Goal: Task Accomplishment & Management: Manage account settings

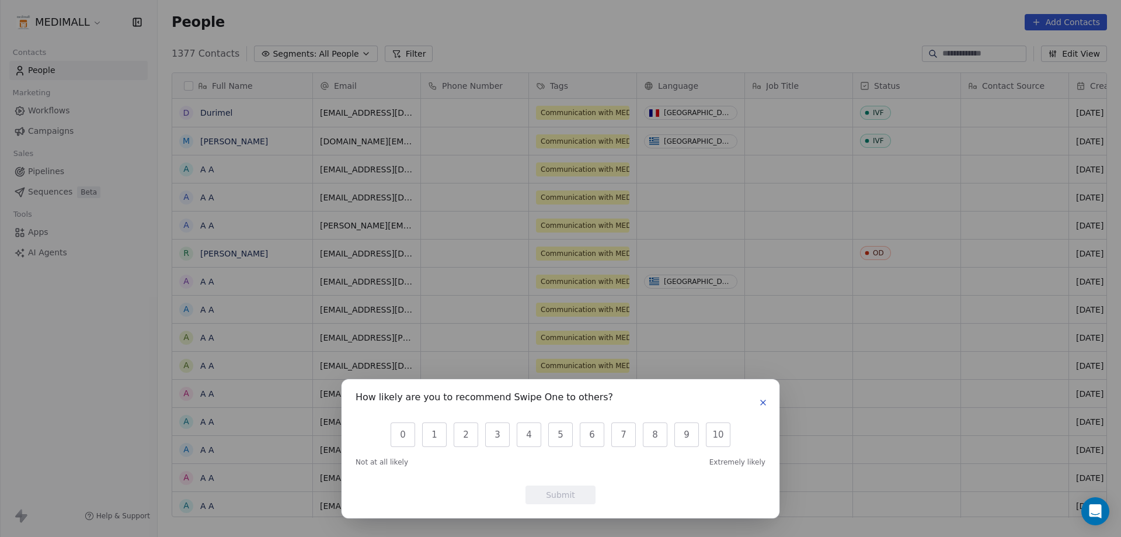
scroll to position [463, 955]
click at [758, 402] on button "button" at bounding box center [763, 402] width 14 height 14
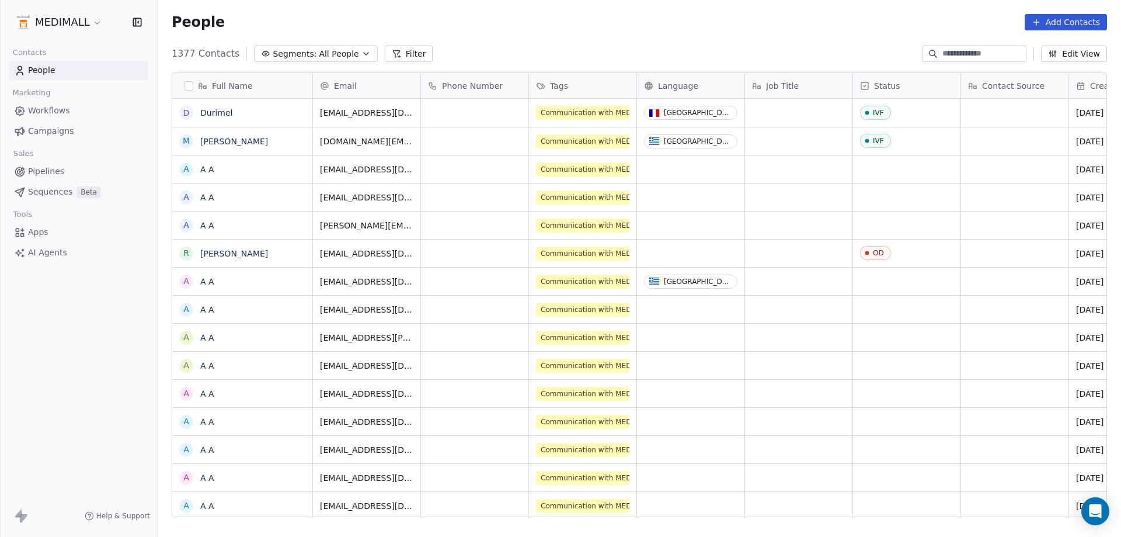
click at [1076, 19] on button "Add Contacts" at bounding box center [1066, 22] width 82 height 16
click at [1088, 50] on span "Create new contact" at bounding box center [1072, 47] width 80 height 12
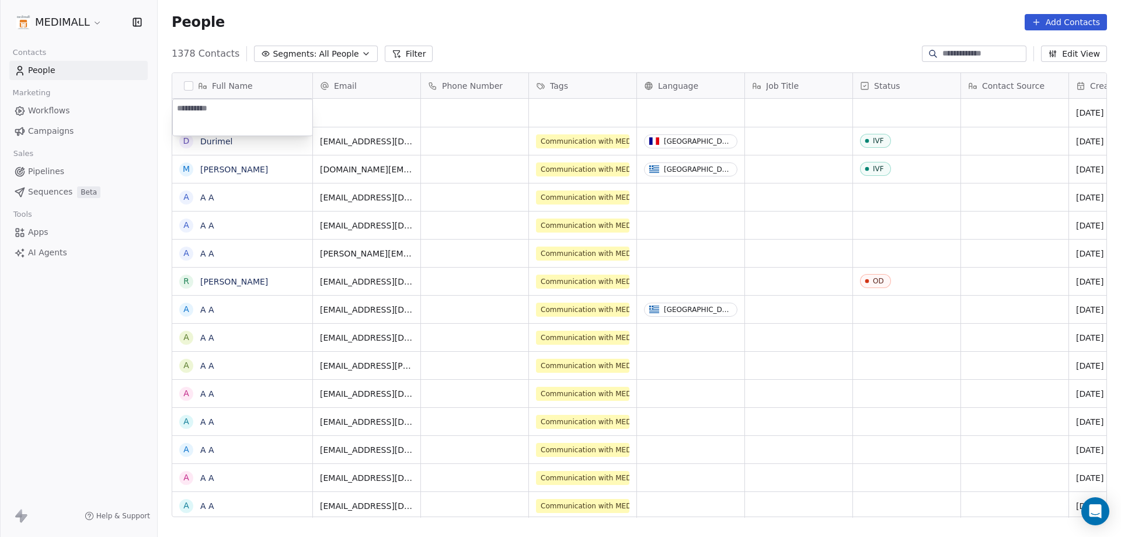
click at [60, 116] on html "MEDIMALL Contacts People Marketing Workflows Campaigns Sales Pipelines Sequence…" at bounding box center [560, 268] width 1121 height 537
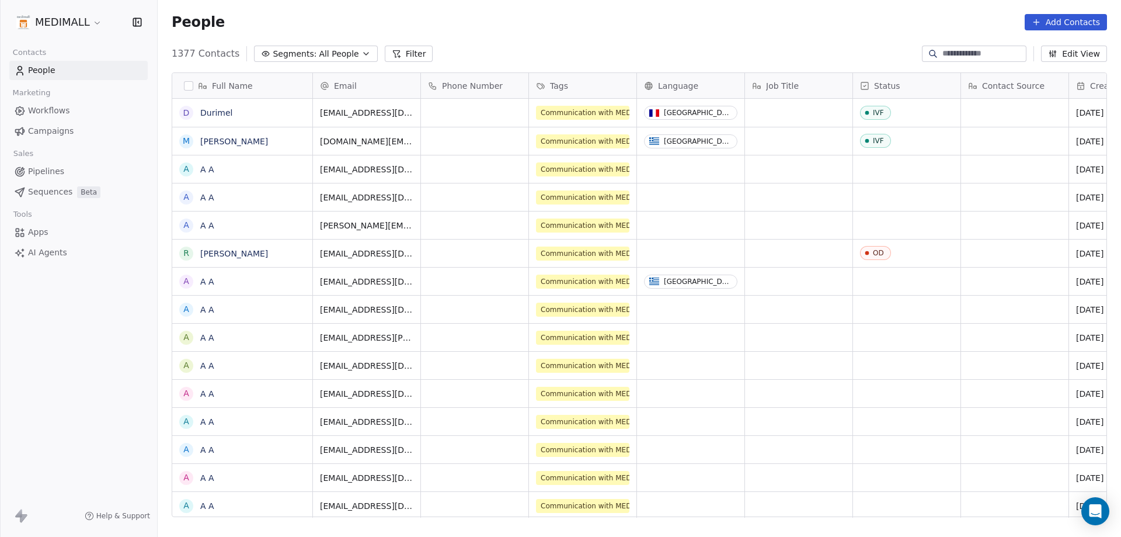
click at [59, 111] on span "Workflows" at bounding box center [49, 111] width 42 height 12
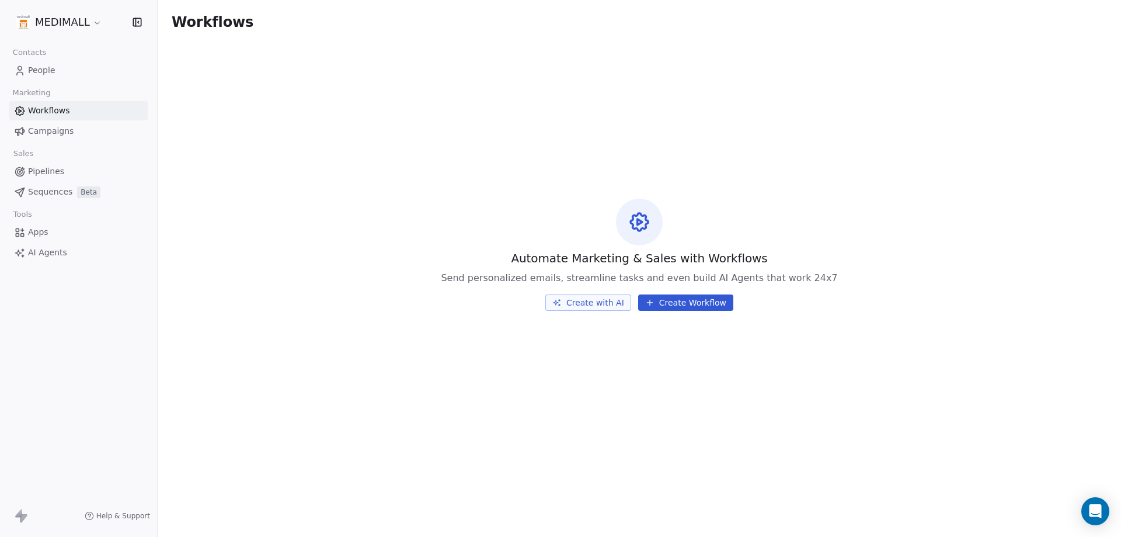
click at [85, 22] on html "MEDIMALL Contacts People Marketing Workflows Campaigns Sales Pipelines Sequence…" at bounding box center [560, 268] width 1121 height 537
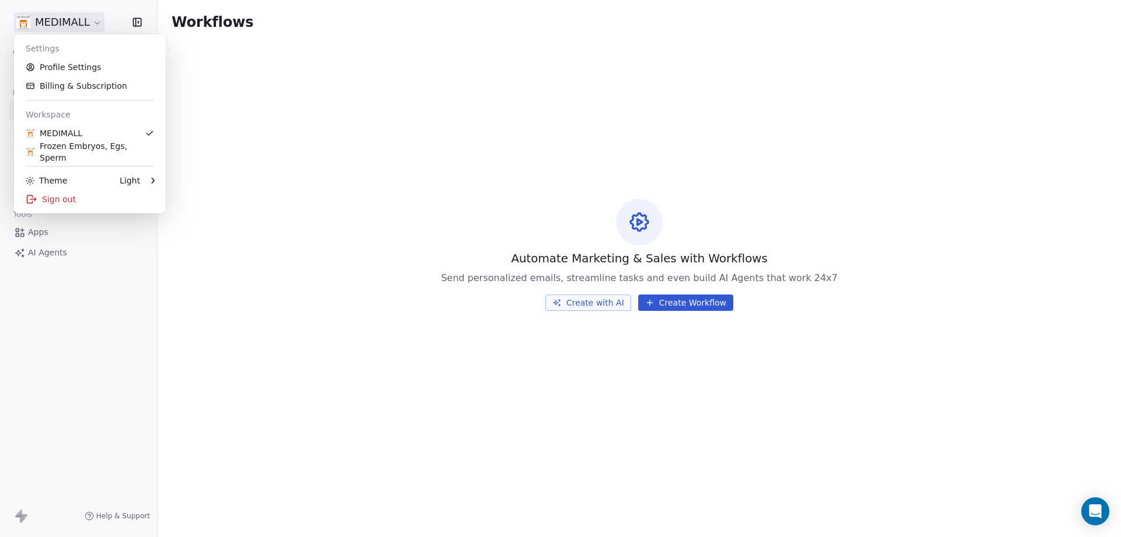
click at [97, 24] on html "MEDIMALL Contacts People Marketing Workflows Campaigns Sales Pipelines Sequence…" at bounding box center [560, 268] width 1121 height 537
click at [81, 138] on div "MEDIMALL" at bounding box center [54, 133] width 57 height 12
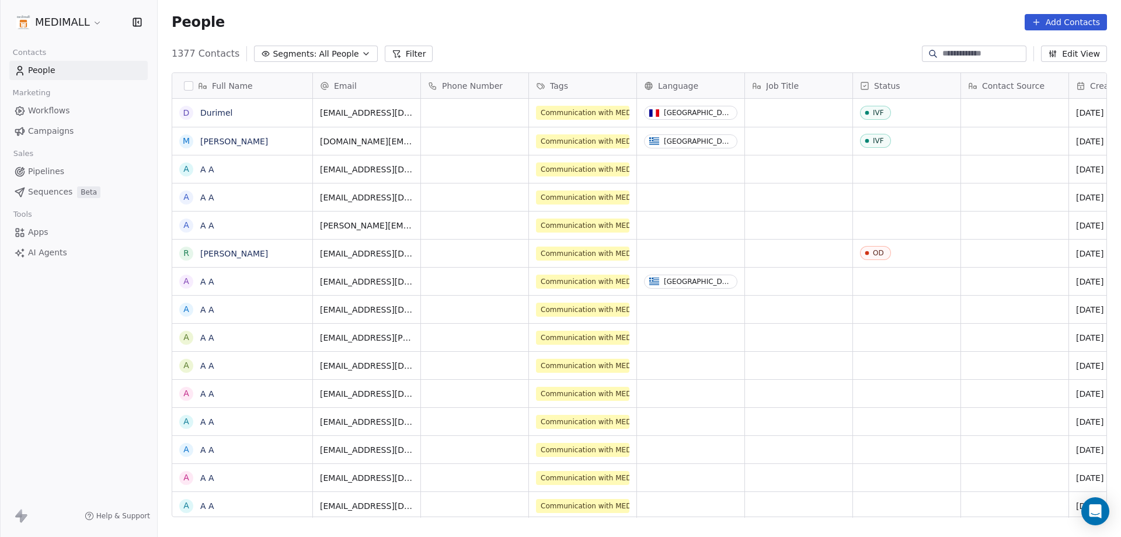
scroll to position [463, 955]
click at [1055, 18] on button "Add Contacts" at bounding box center [1066, 22] width 82 height 16
click at [1100, 39] on div "Create new contact" at bounding box center [1065, 47] width 108 height 19
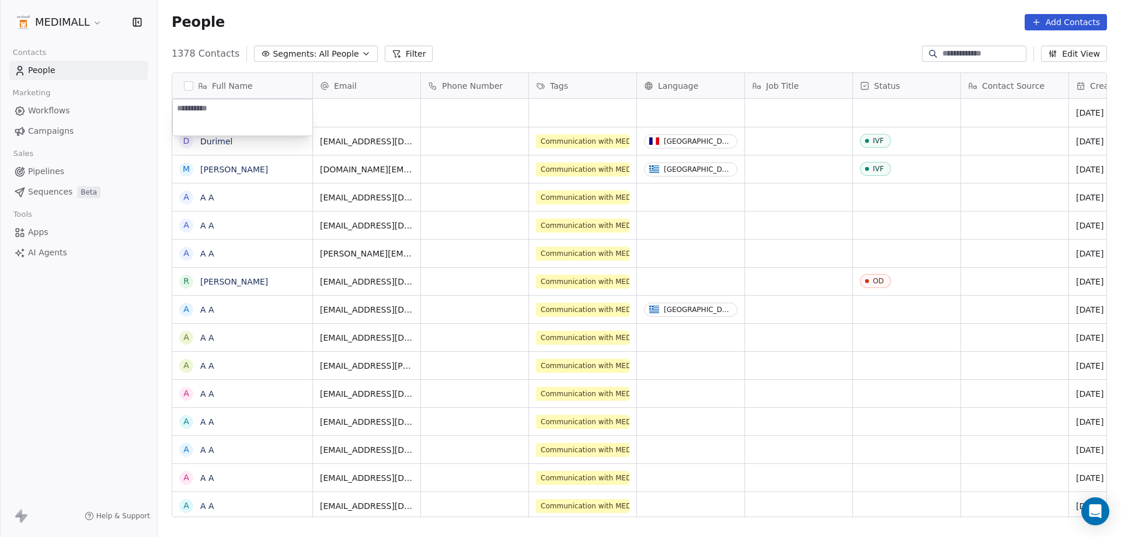
click at [623, 171] on html "MEDIMALL Contacts People Marketing Workflows Campaigns Sales Pipelines Sequence…" at bounding box center [560, 268] width 1121 height 537
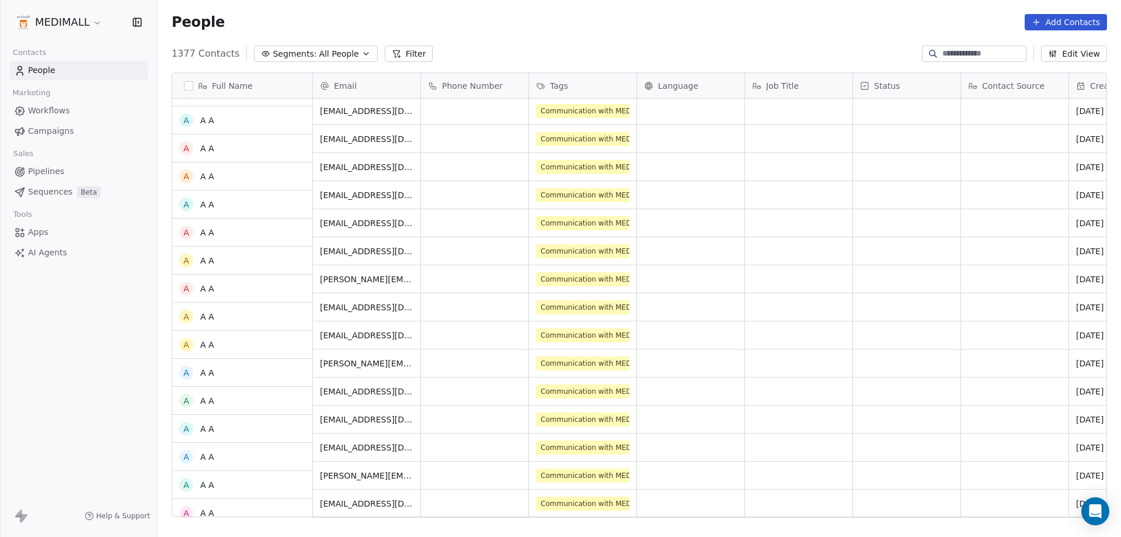
scroll to position [0, 0]
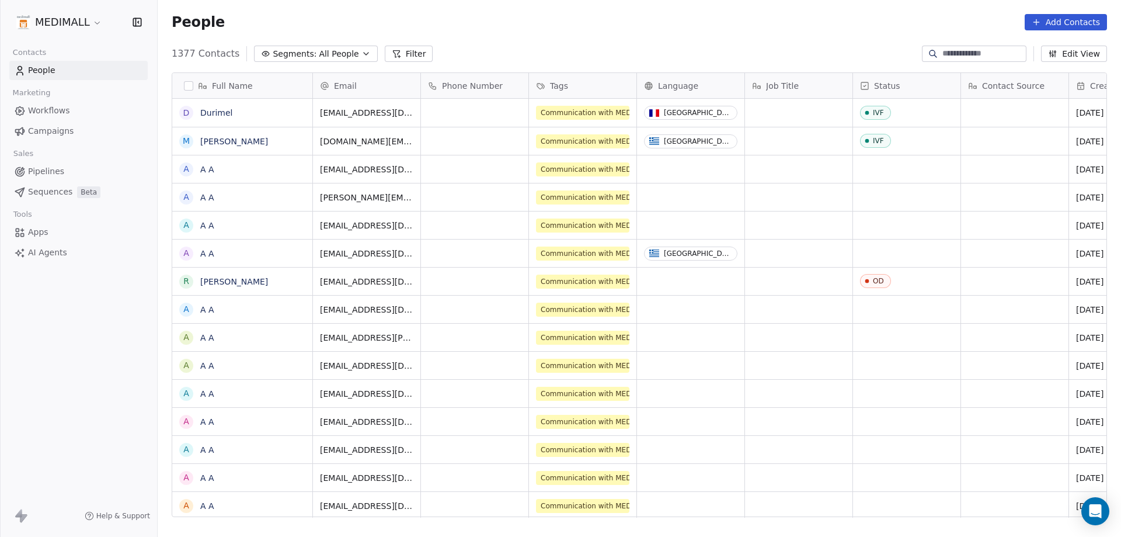
scroll to position [463, 955]
